Goal: Task Accomplishment & Management: Complete application form

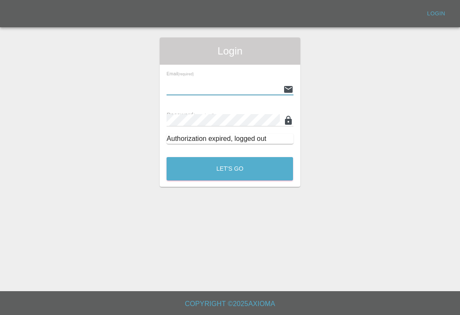
scroll to position [13, 0]
type input "[EMAIL_ADDRESS][DOMAIN_NAME]"
click at [230, 157] on button "Let's Go" at bounding box center [230, 168] width 127 height 23
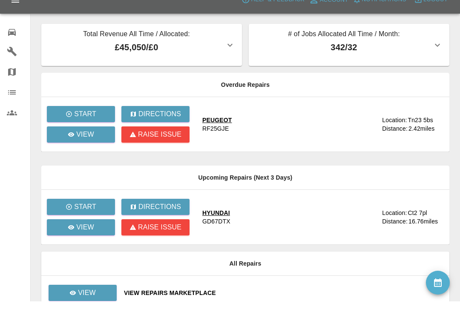
scroll to position [22, 0]
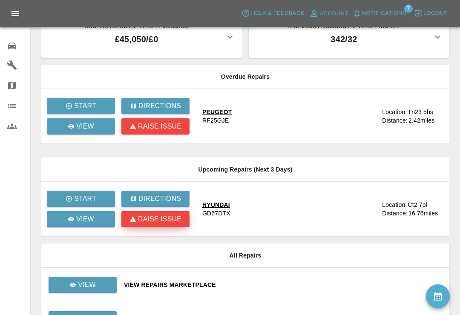
click at [162, 222] on p "Raise issue" at bounding box center [159, 219] width 43 height 10
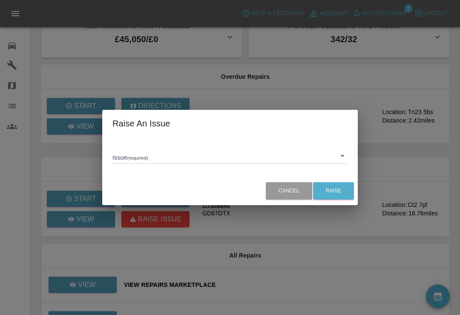
click at [344, 164] on body "Axioma Help & Feedback Account Notifications 7 Logout 0 Repair home Garages Map…" at bounding box center [230, 174] width 460 height 393
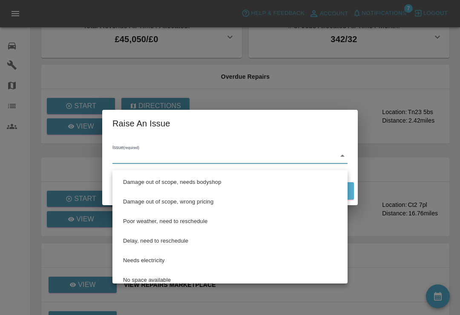
click at [218, 240] on li "Delay, need to reschedule" at bounding box center [230, 241] width 231 height 20
type input "Delay, need to reschedule"
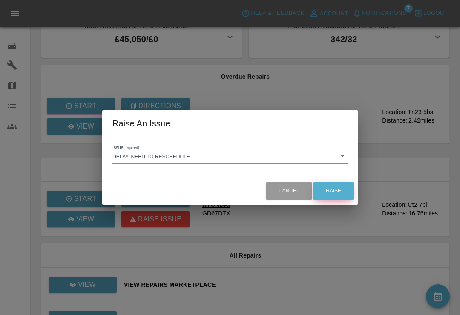
click at [341, 200] on button "Raise" at bounding box center [333, 190] width 41 height 17
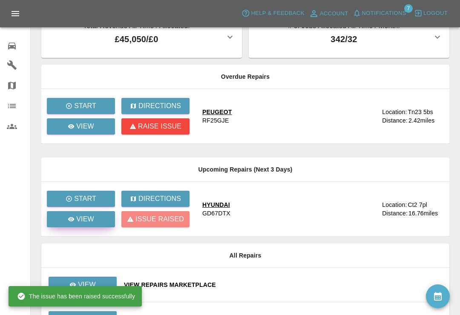
click at [64, 219] on link "View" at bounding box center [81, 219] width 68 height 16
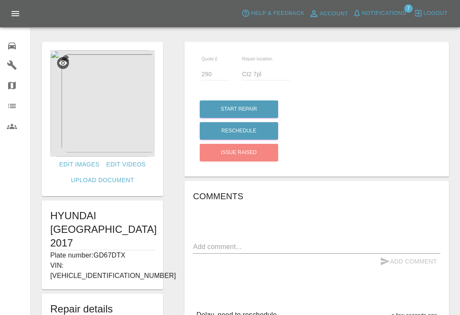
click at [243, 250] on textarea at bounding box center [317, 247] width 248 height 10
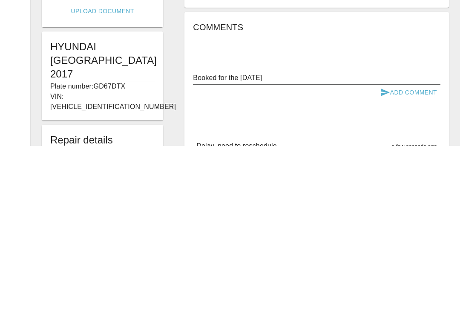
type textarea "Booked for the [DATE]"
click at [414, 254] on button "Add Comment" at bounding box center [409, 262] width 64 height 16
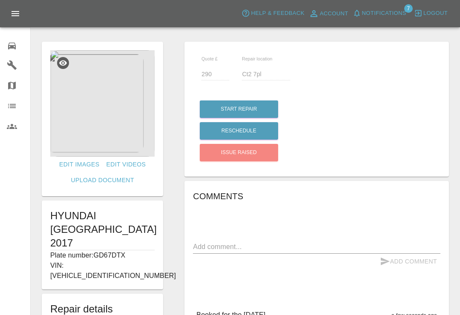
click at [373, 10] on span "Notifications" at bounding box center [384, 14] width 44 height 10
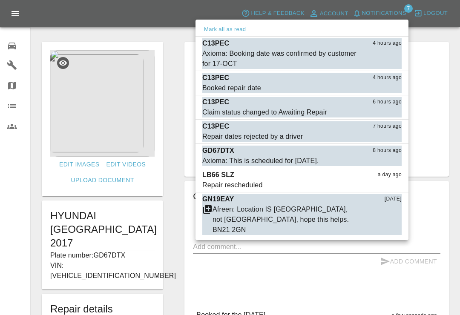
click at [9, 50] on div at bounding box center [230, 157] width 460 height 315
